Goal: Task Accomplishment & Management: Manage account settings

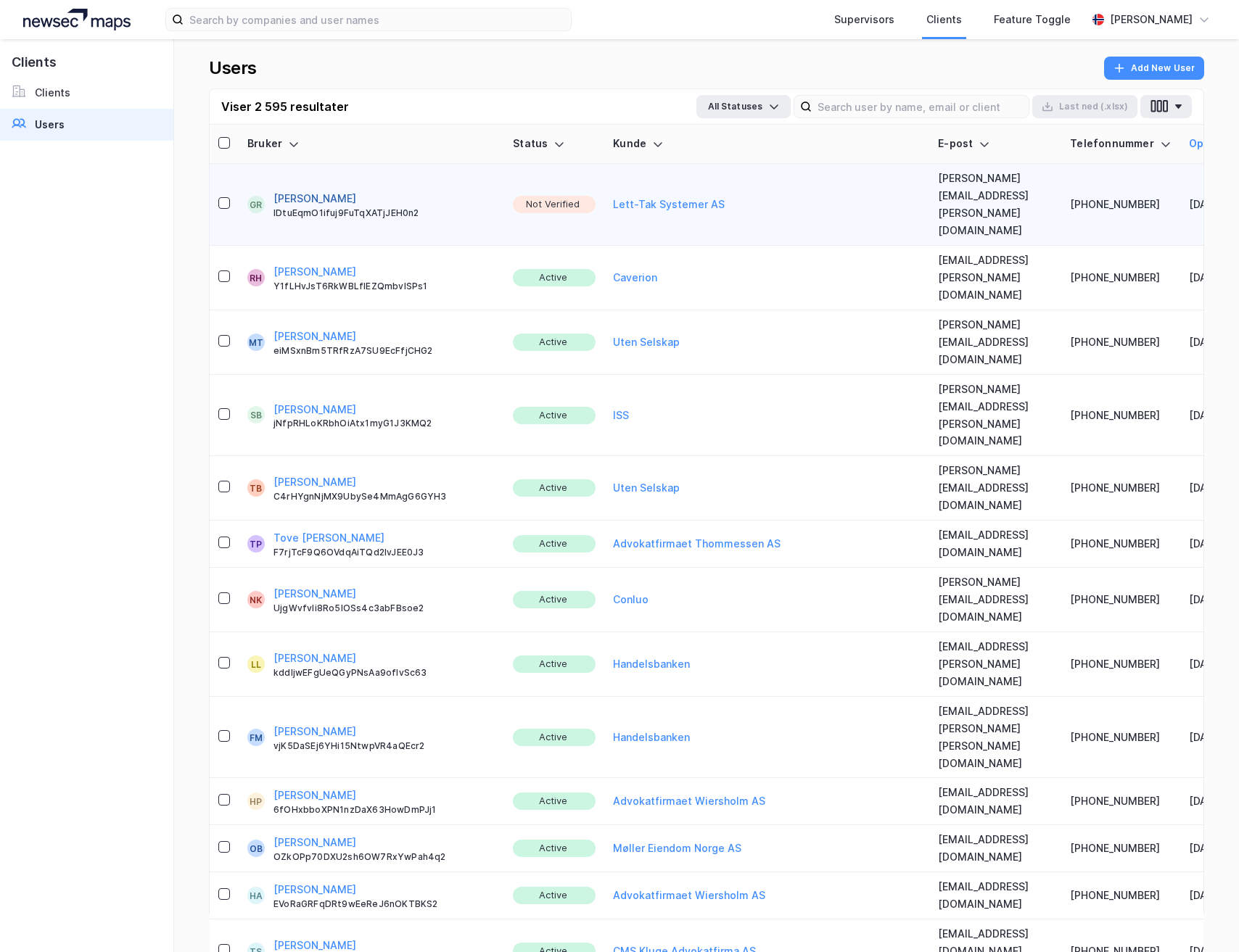
click at [324, 190] on button "[PERSON_NAME]" at bounding box center [314, 199] width 82 height 18
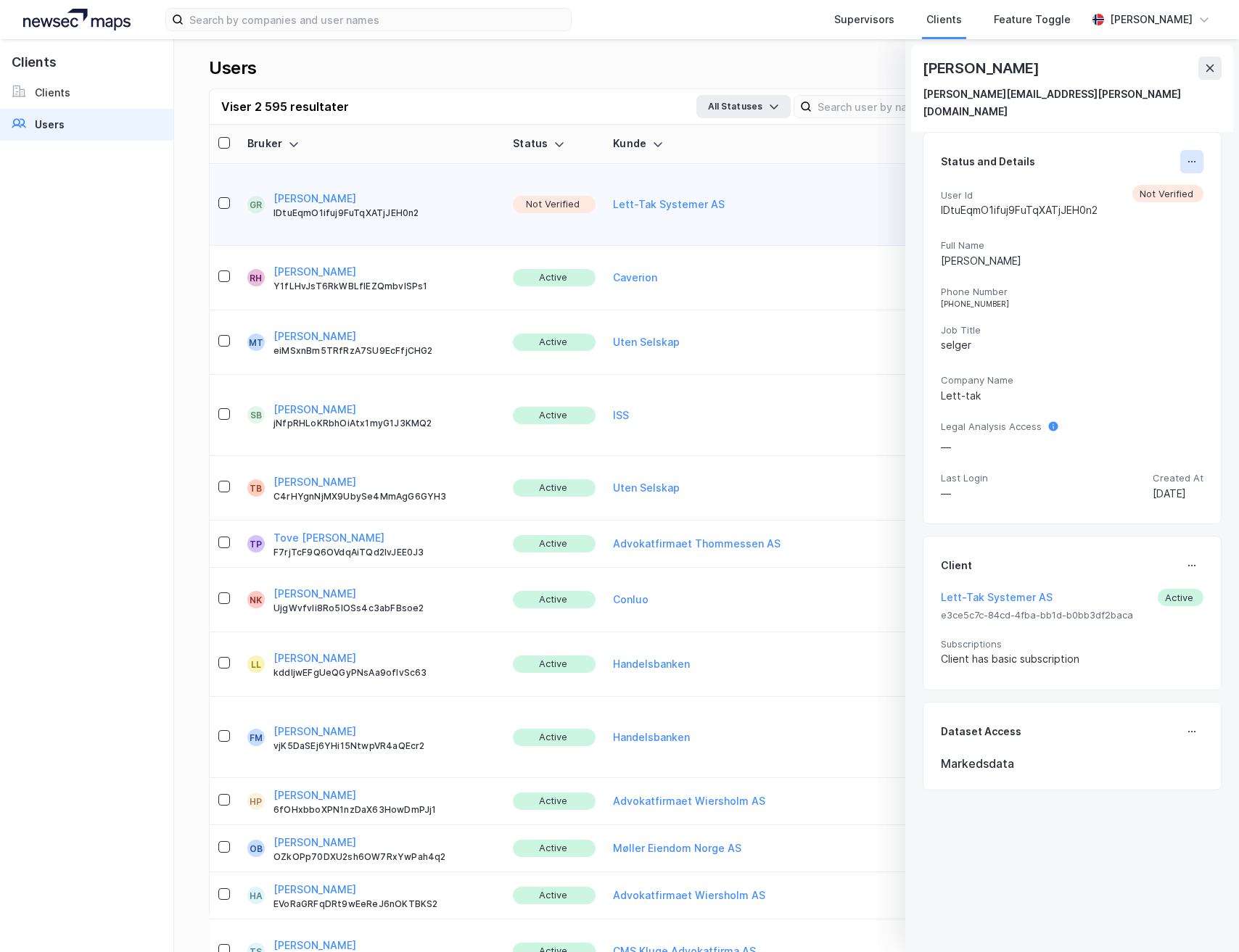
click at [1186, 156] on icon at bounding box center [1192, 162] width 12 height 12
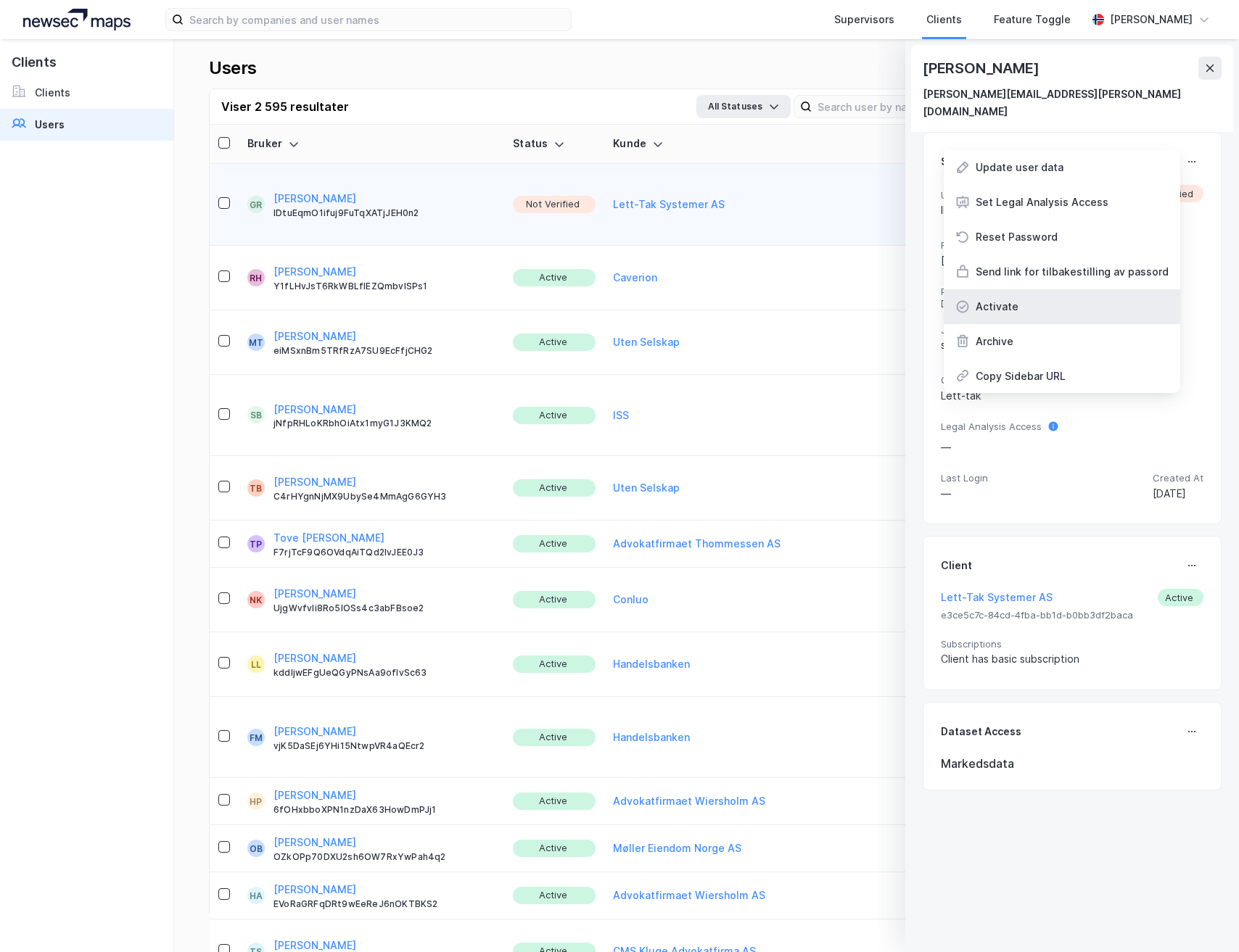
click at [998, 298] on div "Activate" at bounding box center [997, 307] width 43 height 18
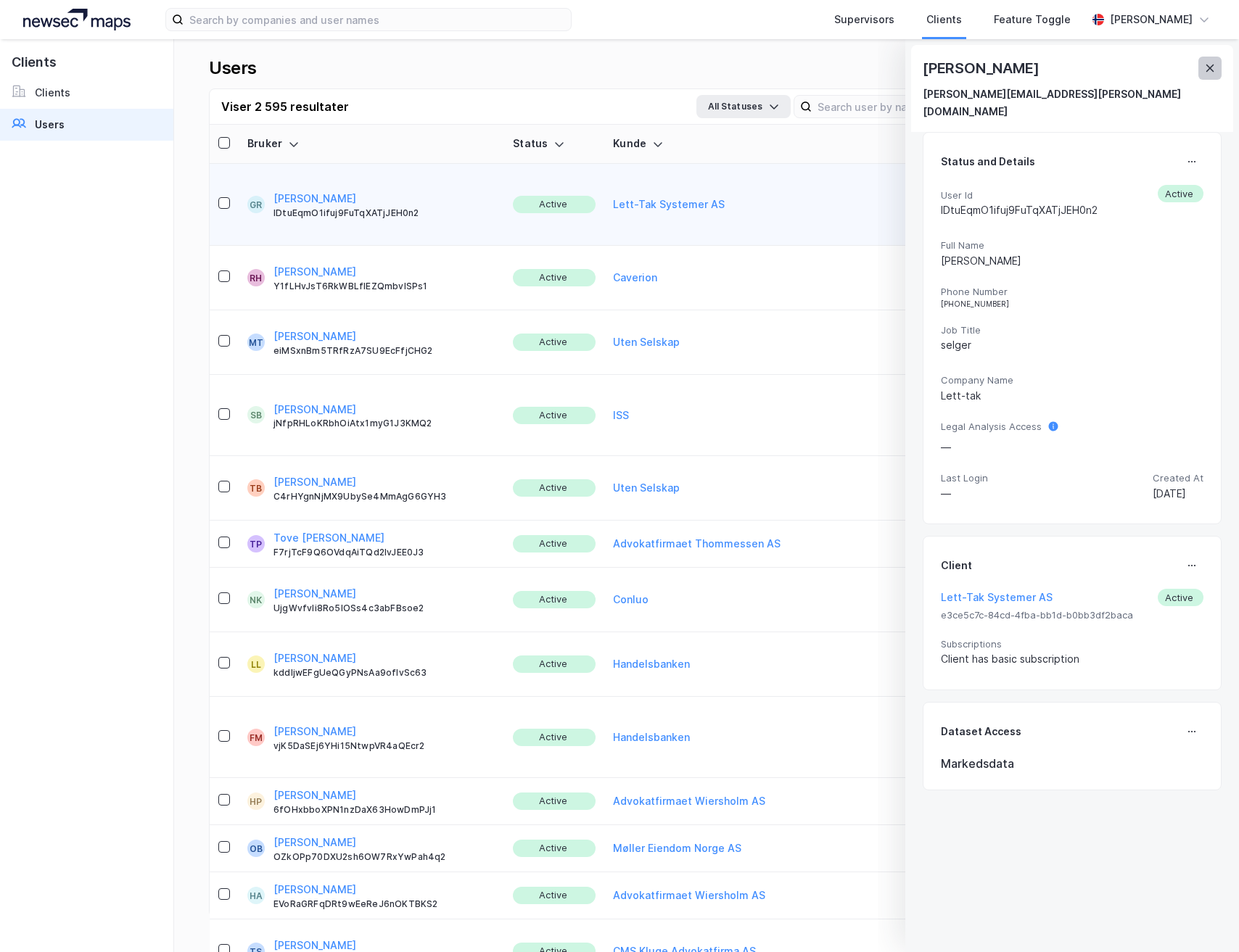
click at [1208, 69] on icon at bounding box center [1210, 68] width 8 height 7
